Goal: Check status: Check status

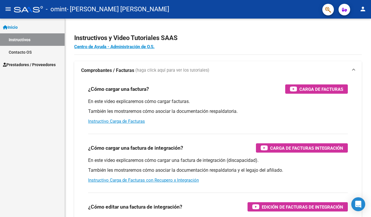
click at [50, 65] on span "Prestadores / Proveedores" at bounding box center [29, 64] width 53 height 6
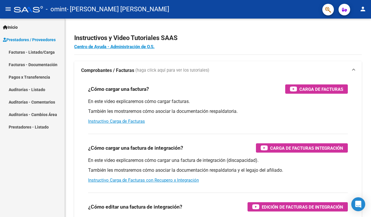
click at [38, 78] on link "Pagos x Transferencia" at bounding box center [32, 77] width 65 height 12
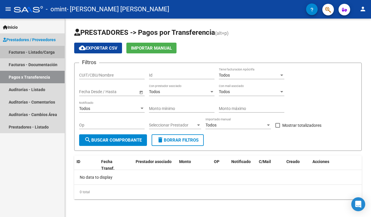
click at [35, 53] on link "Facturas - Listado/Carga" at bounding box center [32, 52] width 65 height 12
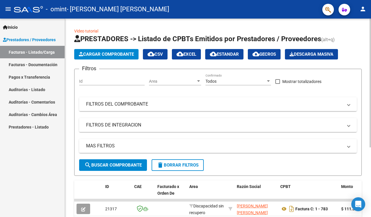
click at [67, 189] on div "Video tutorial PRESTADORES -> Listado de CPBTs Emitidos por Prestadores / Prove…" at bounding box center [218, 171] width 306 height 305
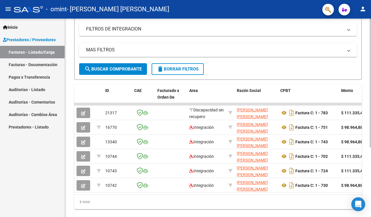
scroll to position [100, 0]
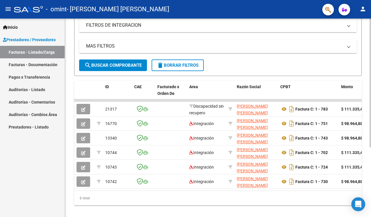
click at [191, 189] on datatable-body "21317 Discapacidad sin recupero [PERSON_NAME] [PERSON_NAME] 27367622364 Factura…" at bounding box center [218, 144] width 288 height 91
drag, startPoint x: 133, startPoint y: 189, endPoint x: 192, endPoint y: 194, distance: 59.6
click at [191, 189] on div "ID CAE Facturado x Orden De Area Razón Social CPBT Monto Fecha Cpbt Días desde …" at bounding box center [218, 143] width 288 height 125
click at [48, 164] on div "Inicio Instructivos Contacto OS Prestadores / Proveedores Facturas - Listado/Ca…" at bounding box center [32, 118] width 65 height 198
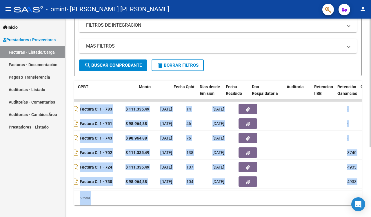
drag, startPoint x: 98, startPoint y: 107, endPoint x: 370, endPoint y: 119, distance: 271.9
click at [191, 119] on div "Video tutorial PRESTADORES -> Listado de CPBTs Emitidos por Prestadores / Prove…" at bounding box center [219, 71] width 308 height 305
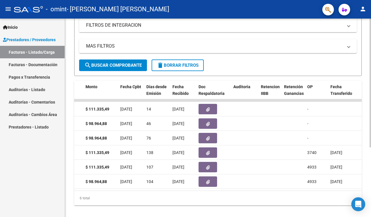
click at [191, 61] on form "Filtros Id Area Area Todos Confirmado Mostrar totalizadores FILTROS DEL COMPROB…" at bounding box center [218, 22] width 288 height 107
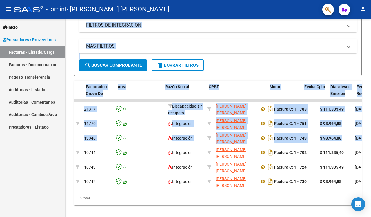
scroll to position [0, 0]
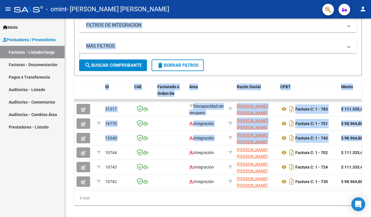
drag, startPoint x: 169, startPoint y: 139, endPoint x: 50, endPoint y: 140, distance: 119.5
click at [50, 140] on mat-sidenav-container "Inicio Instructivos Contacto OS Prestadores / Proveedores Facturas - Listado/Ca…" at bounding box center [185, 118] width 371 height 198
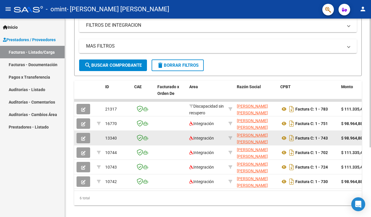
click at [164, 140] on datatable-body-cell at bounding box center [171, 138] width 32 height 14
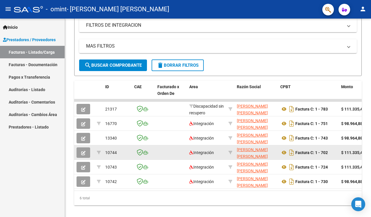
scroll to position [107, 0]
